Goal: Transaction & Acquisition: Purchase product/service

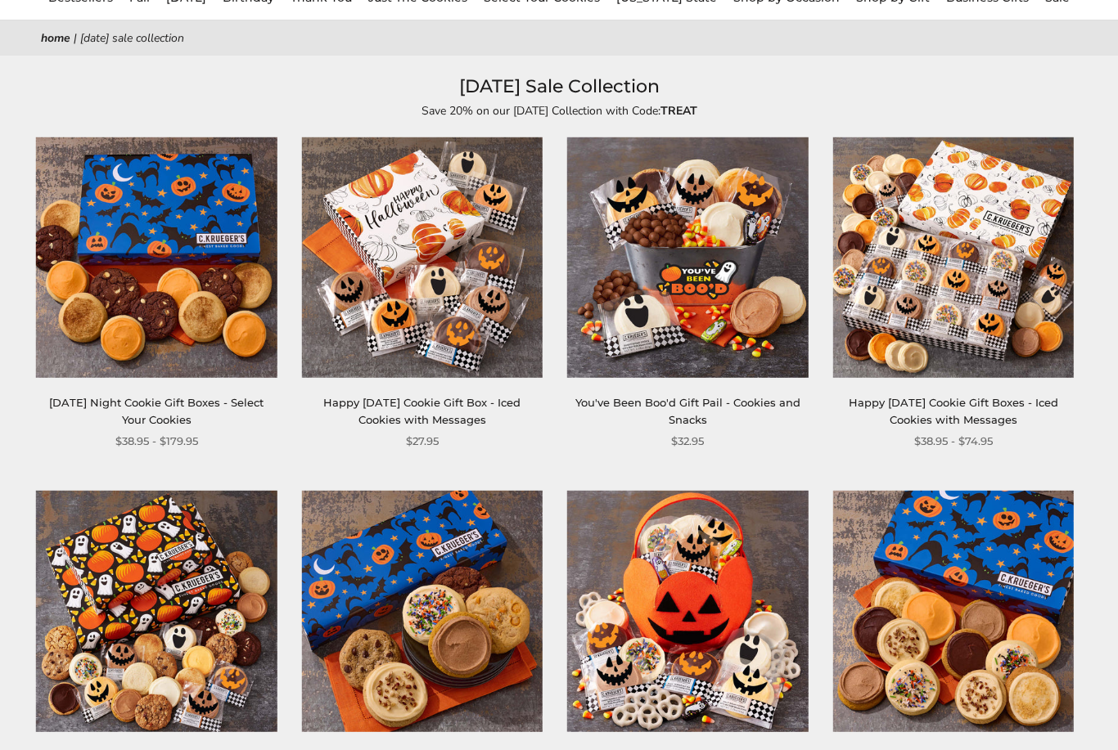
scroll to position [237, 0]
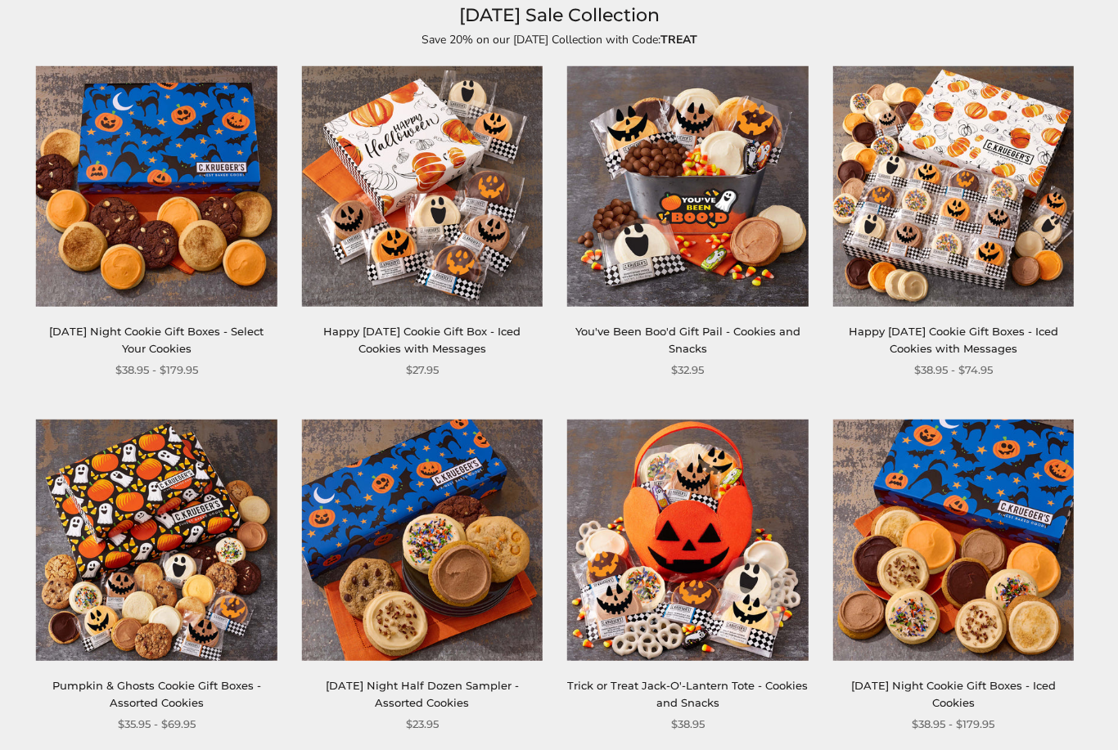
click at [130, 609] on img at bounding box center [156, 540] width 241 height 241
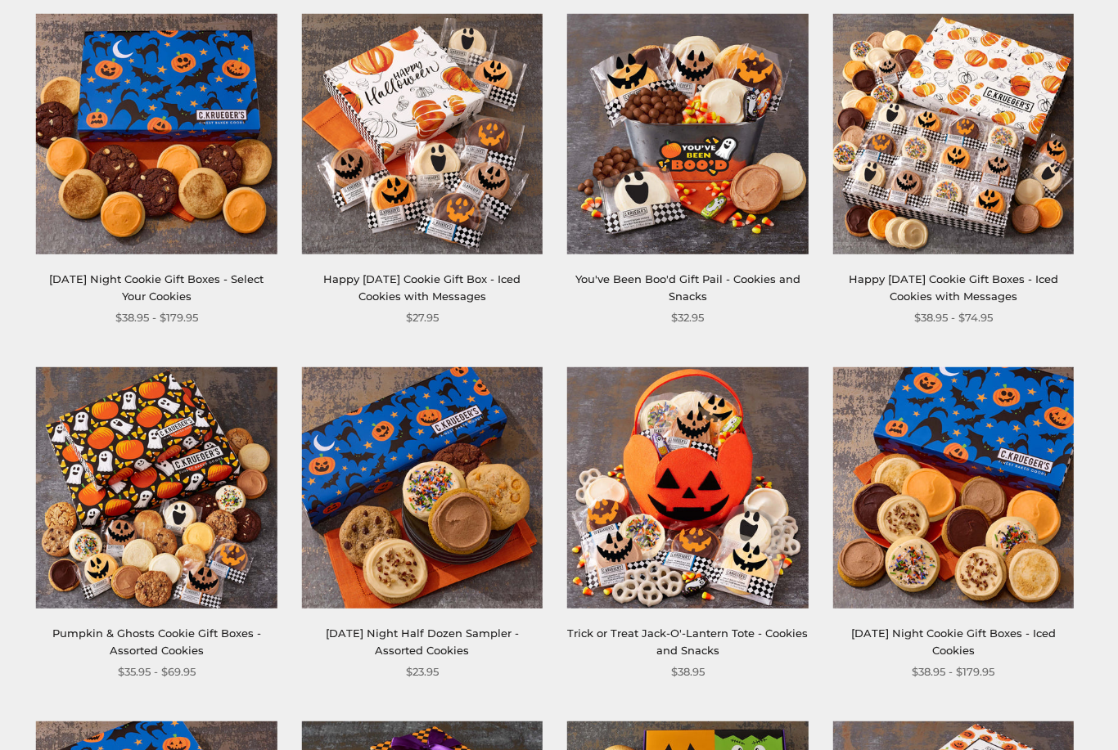
click at [947, 144] on img at bounding box center [952, 134] width 241 height 241
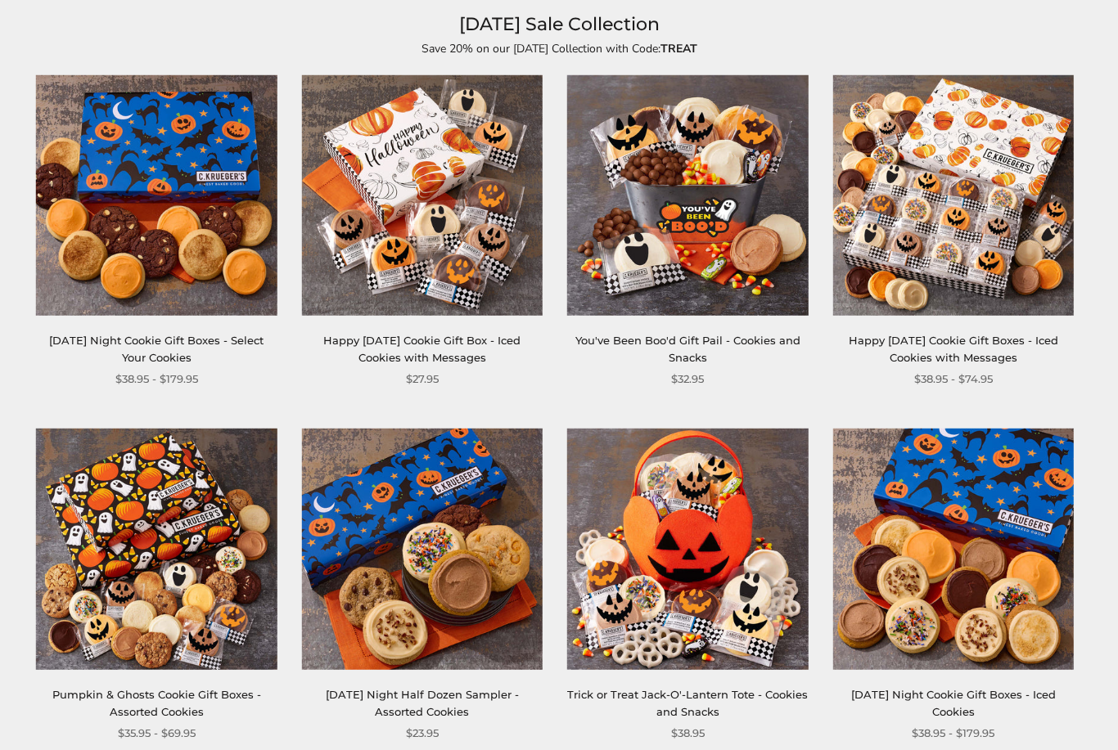
scroll to position [281, 0]
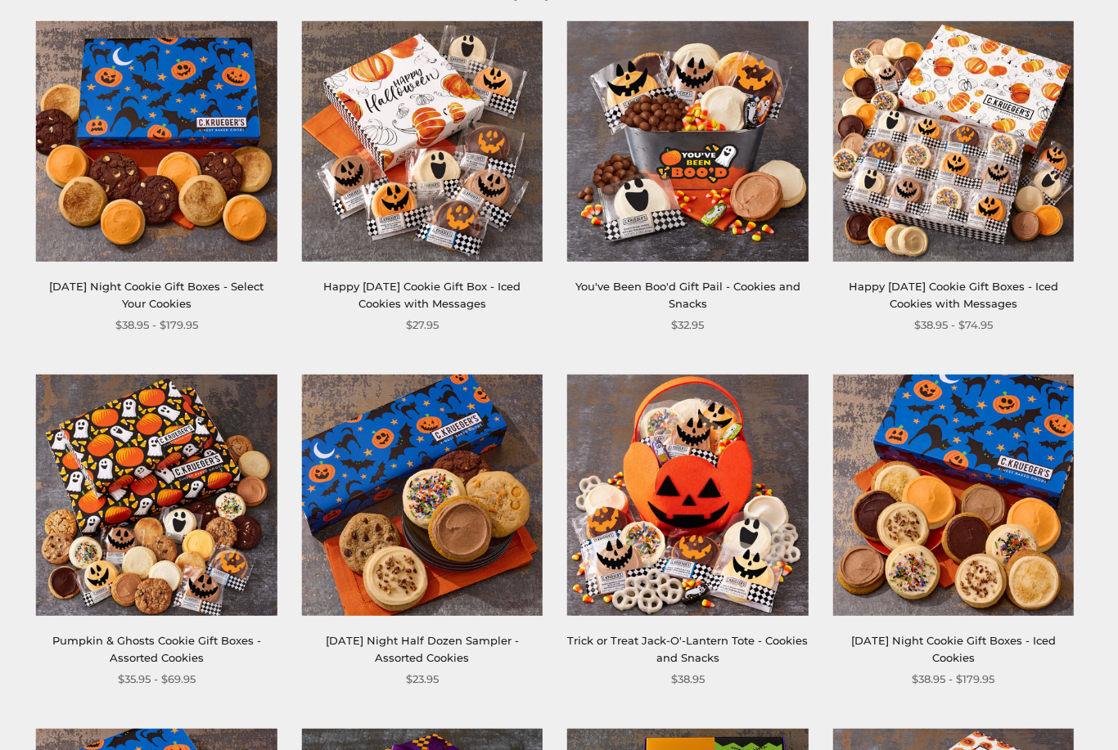
click at [325, 467] on img at bounding box center [422, 496] width 241 height 241
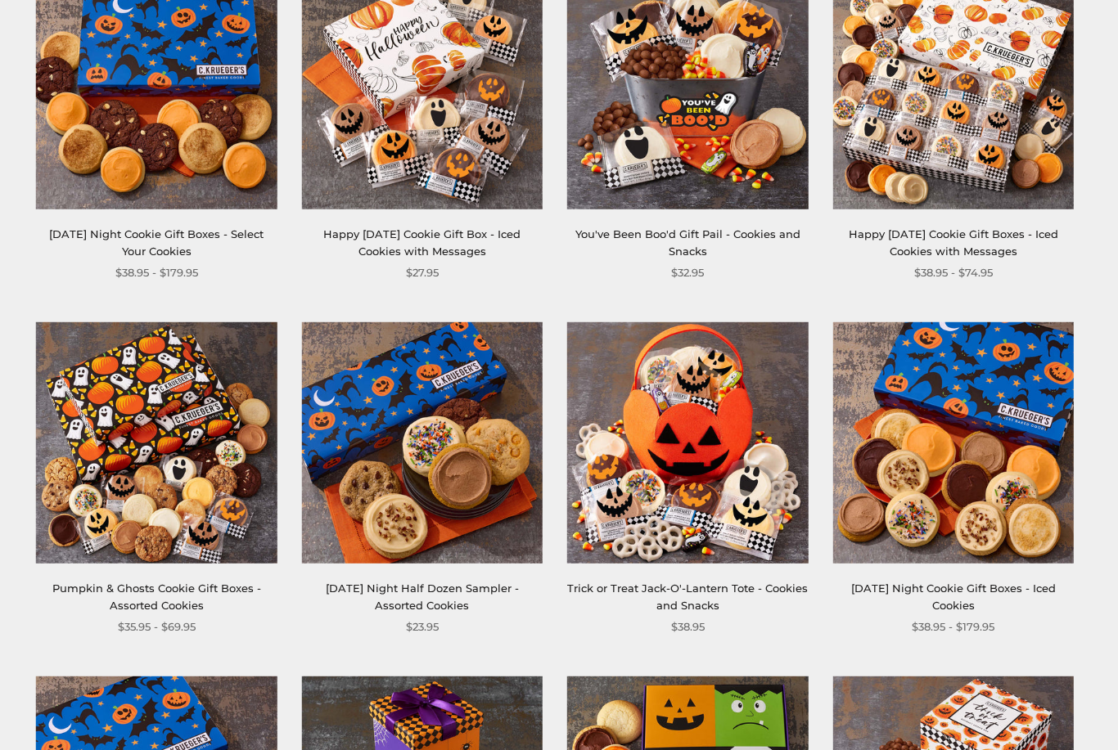
click at [136, 135] on img at bounding box center [156, 89] width 241 height 241
click at [359, 132] on img at bounding box center [422, 89] width 241 height 241
click at [912, 135] on img at bounding box center [952, 89] width 241 height 241
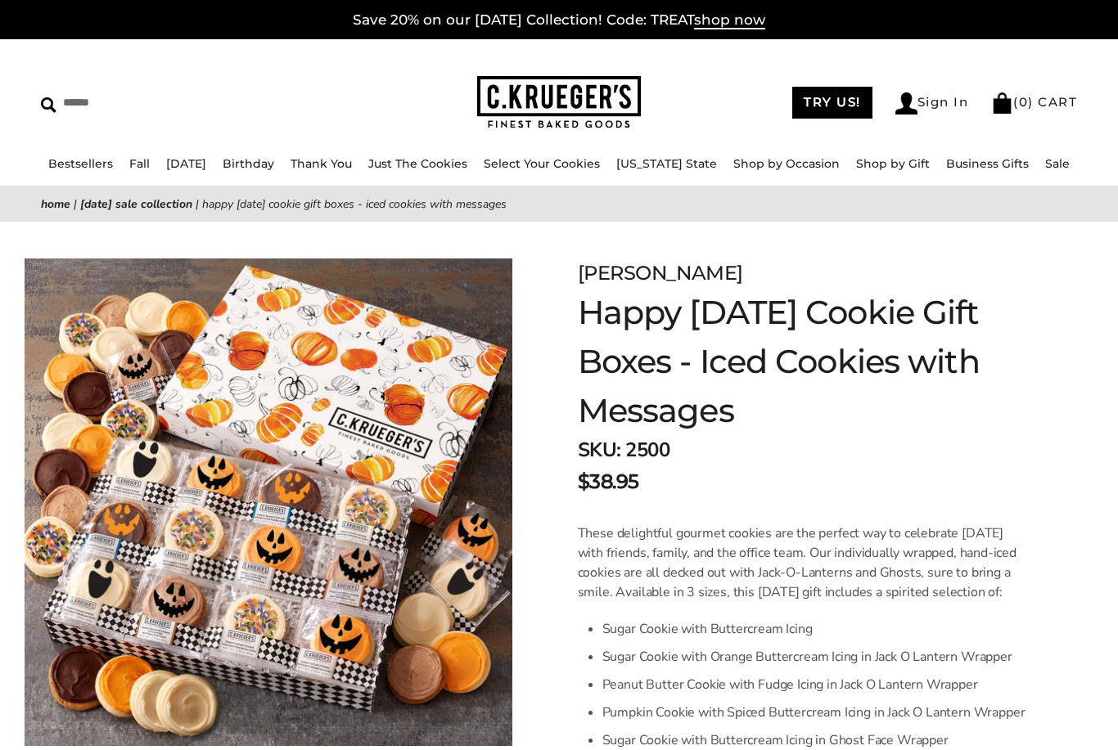
click at [72, 102] on input "Search" at bounding box center [161, 102] width 241 height 25
type input "*****"
click at [379, 101] on input "******" at bounding box center [389, 101] width 44 height 22
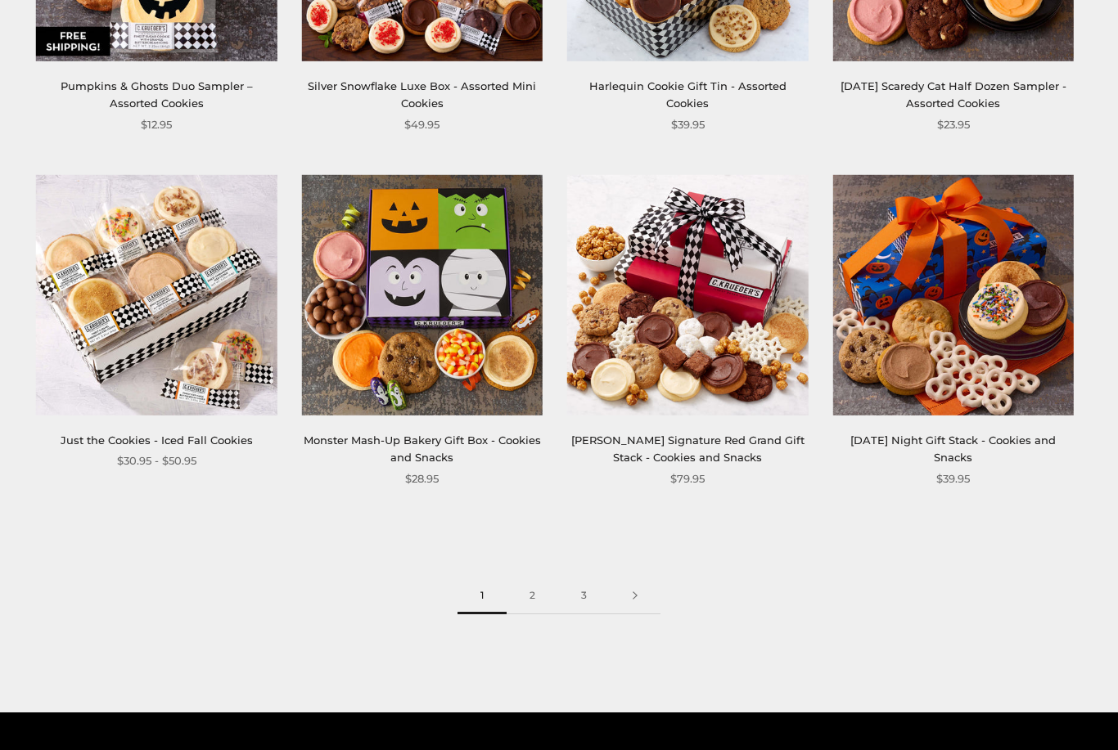
scroll to position [2991, 0]
click at [520, 586] on link "2" at bounding box center [532, 596] width 52 height 37
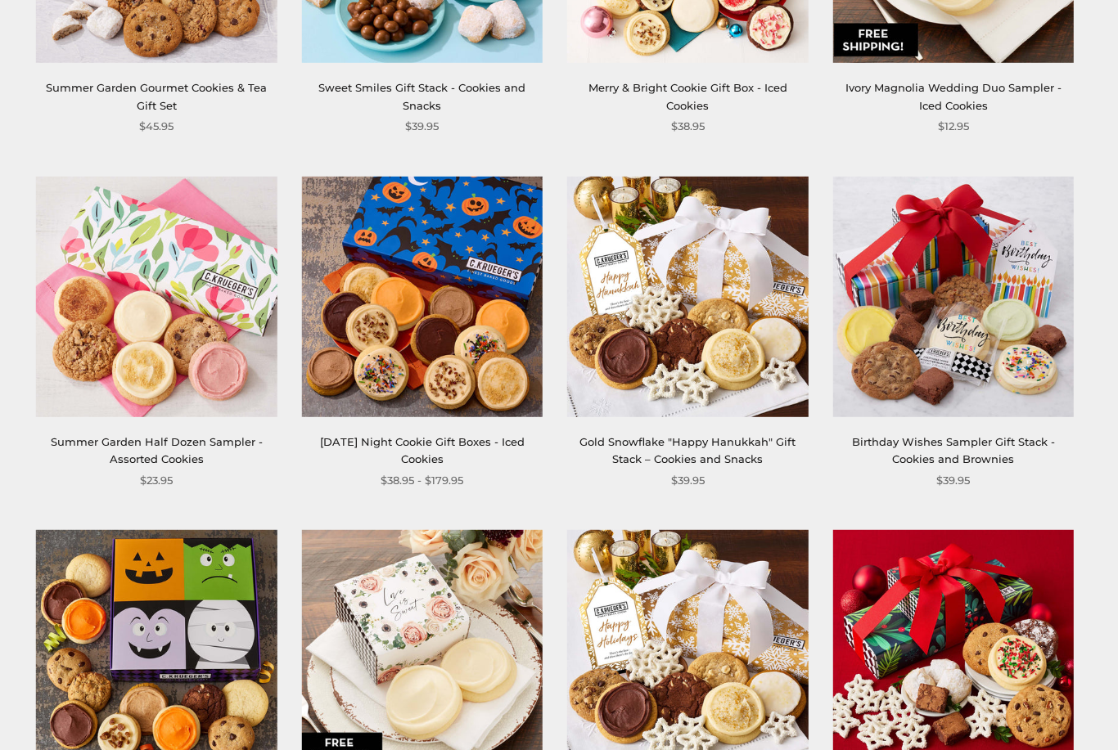
scroll to position [1573, 0]
click at [394, 227] on img at bounding box center [422, 296] width 241 height 241
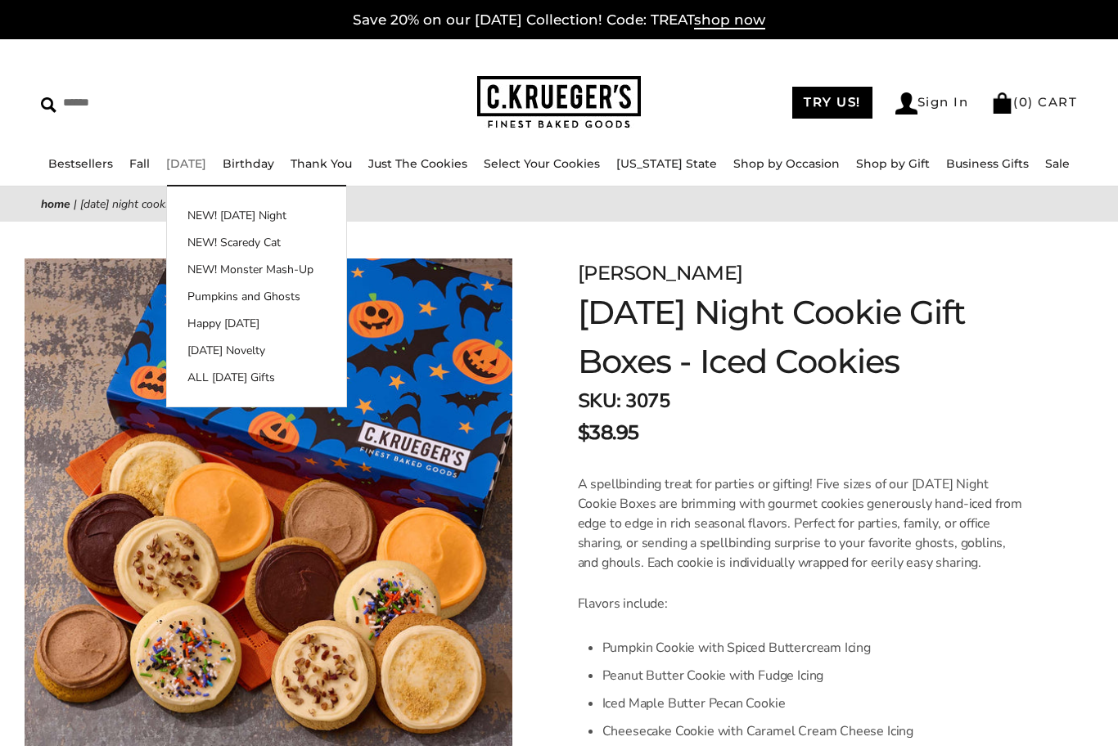
click at [223, 379] on link "ALL [DATE] Gifts" at bounding box center [256, 377] width 179 height 17
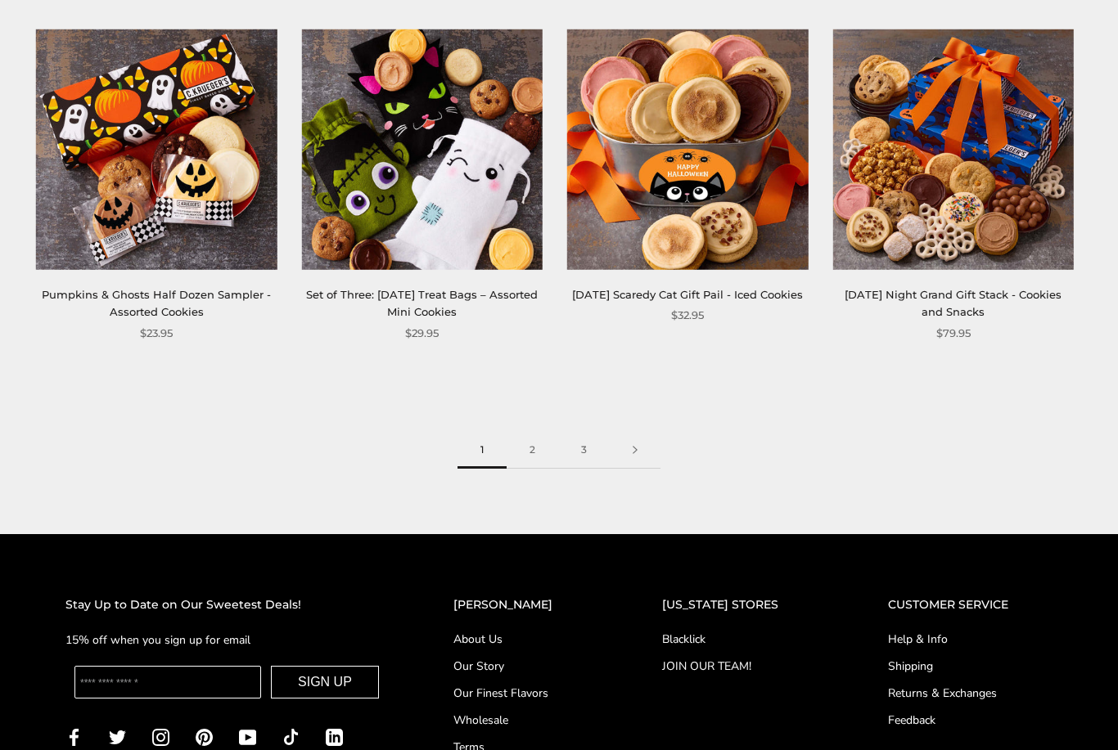
scroll to position [2077, 0]
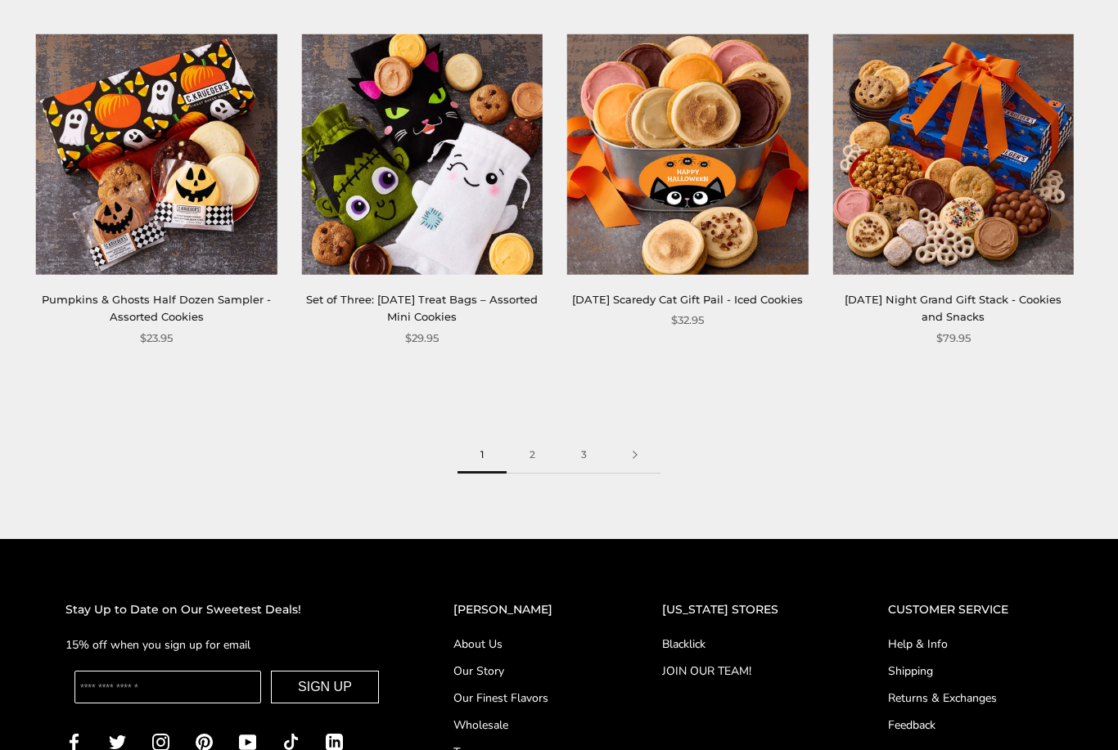
click at [520, 452] on link "2" at bounding box center [532, 455] width 52 height 37
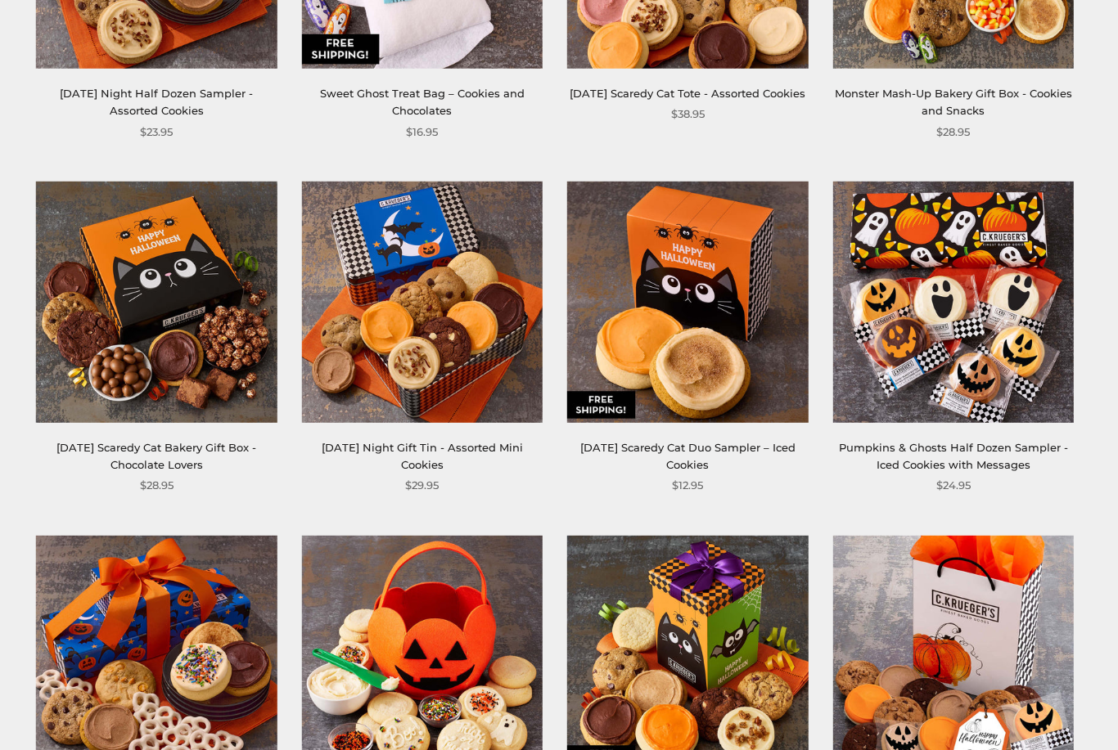
scroll to position [867, 0]
click at [416, 340] on img at bounding box center [422, 302] width 241 height 241
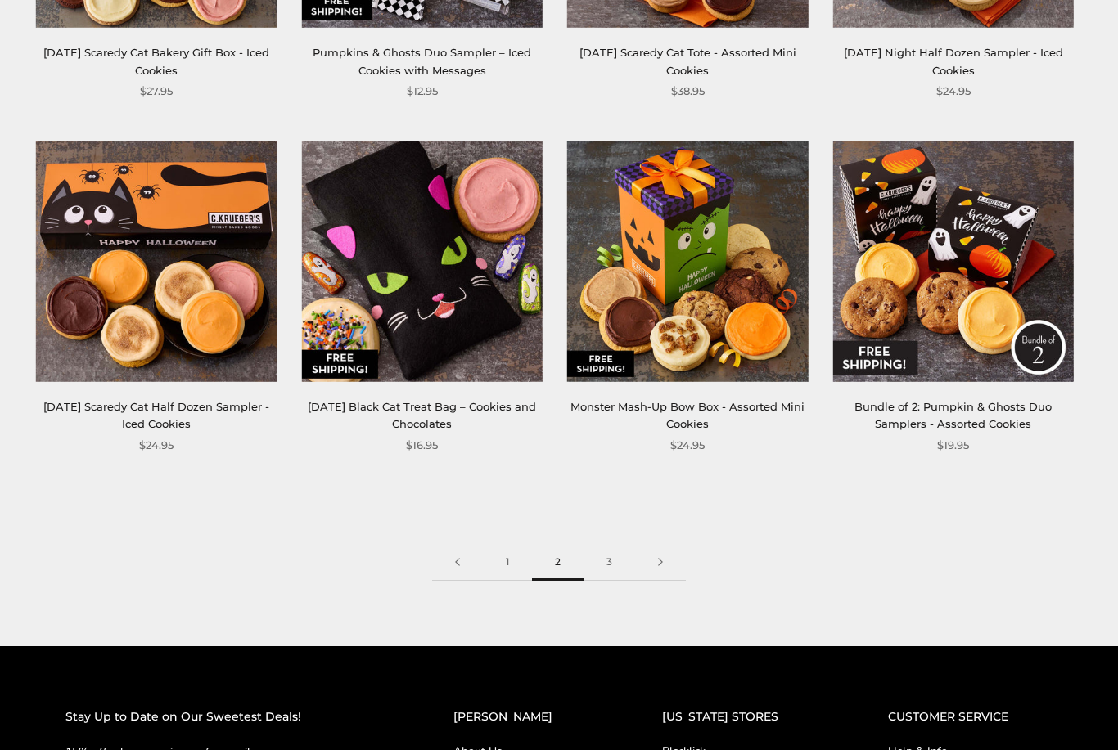
scroll to position [2106, 0]
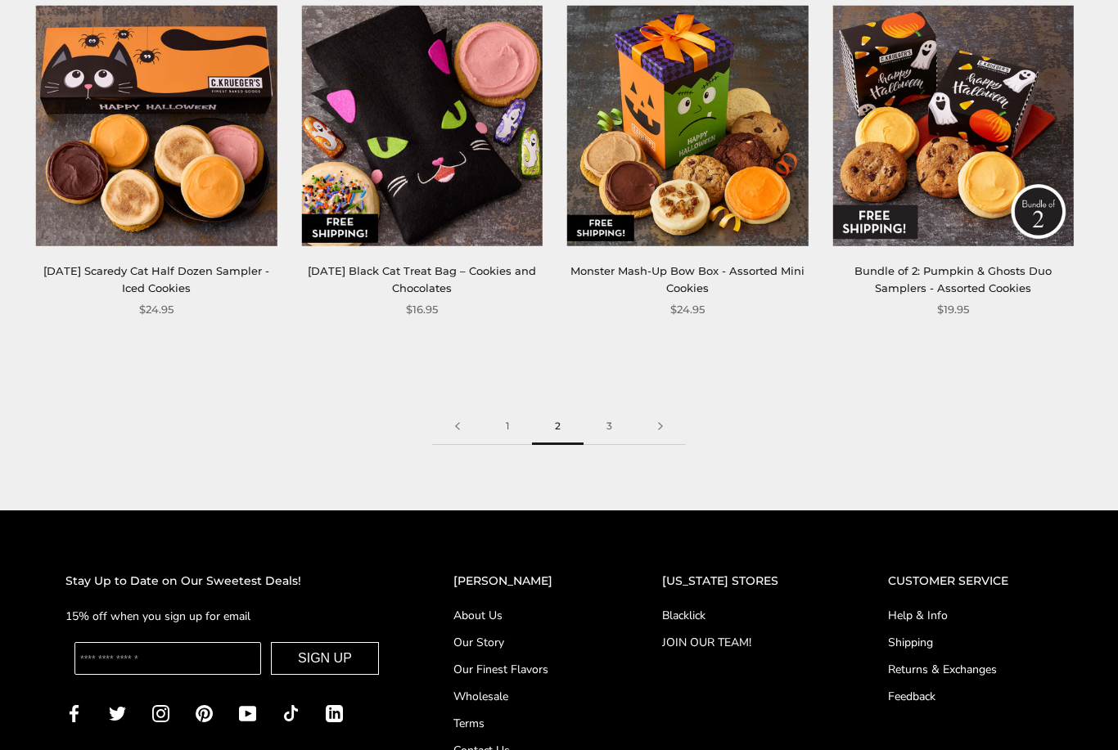
click at [607, 421] on link "3" at bounding box center [609, 426] width 52 height 37
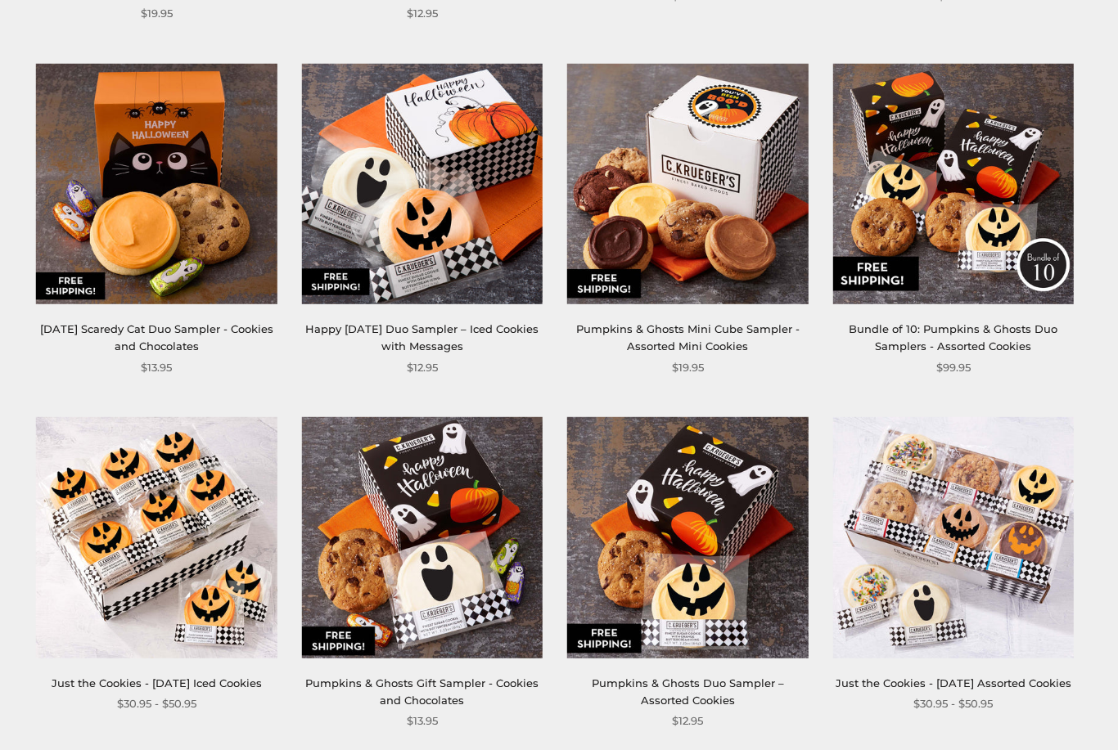
scroll to position [394, 0]
